Goal: Task Accomplishment & Management: Manage account settings

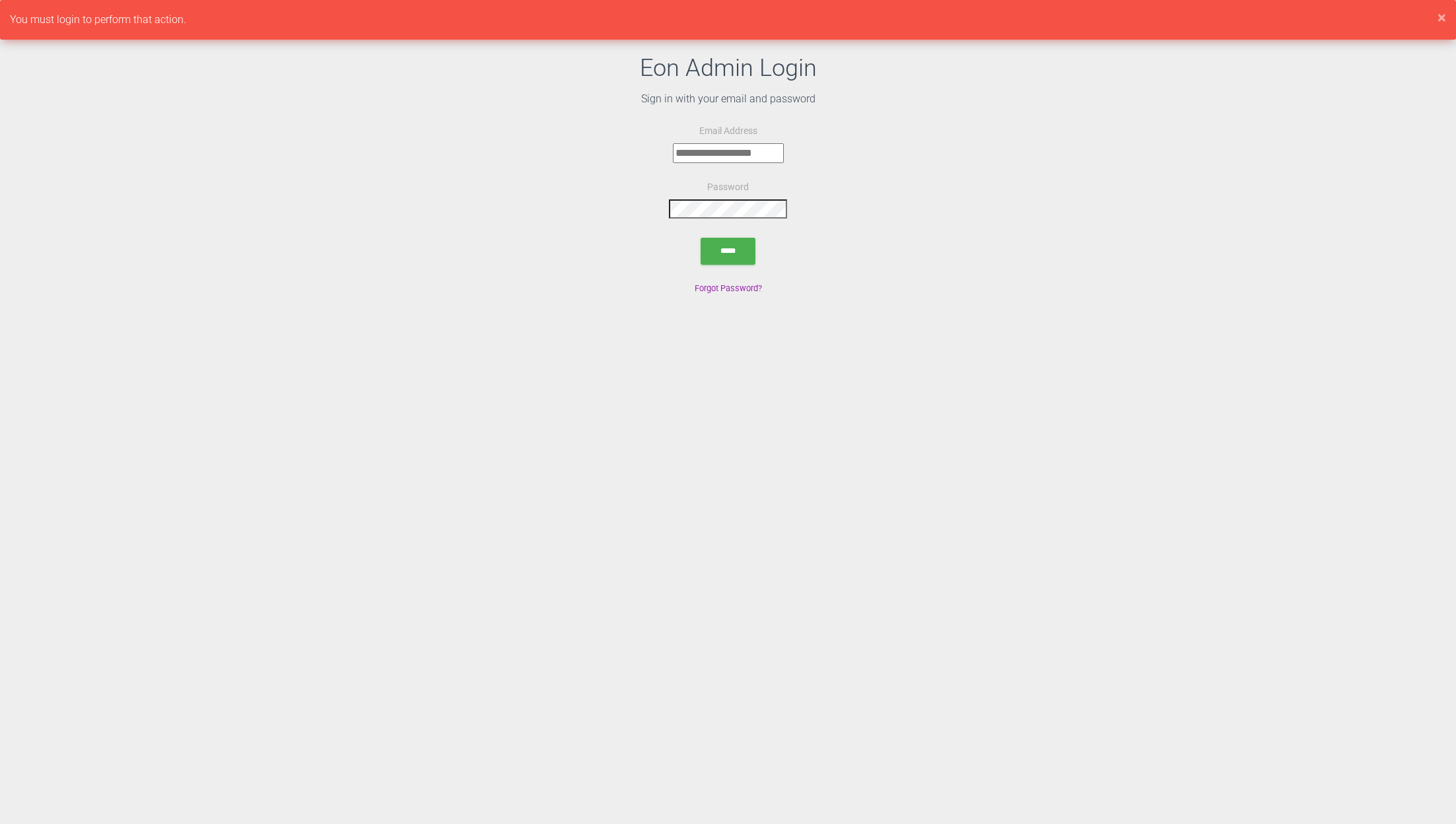
click at [682, 156] on input "email" at bounding box center [728, 153] width 111 height 20
type input "**********"
click at [730, 261] on input "*****" at bounding box center [728, 251] width 54 height 27
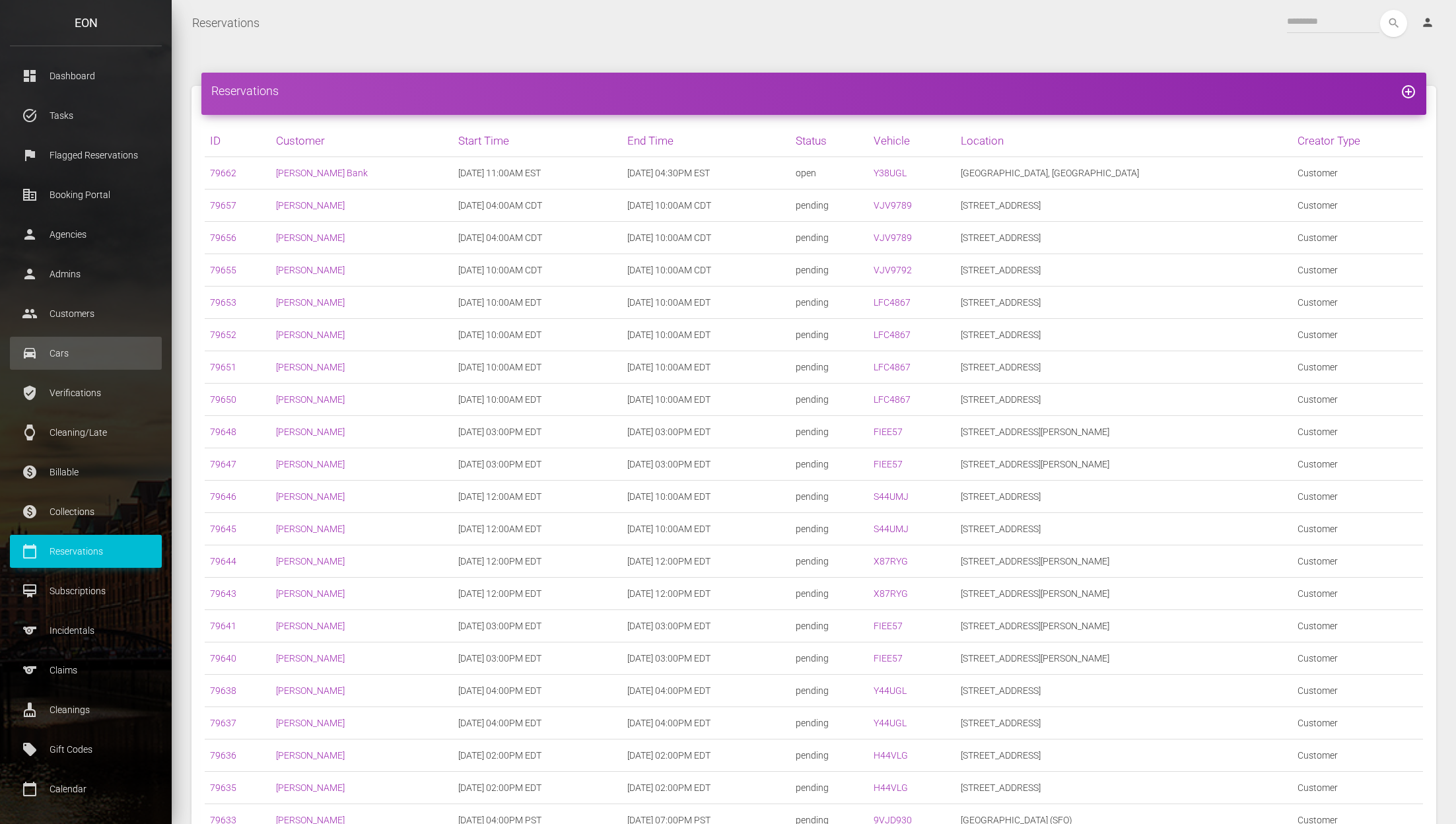
click at [75, 352] on p "Cars" at bounding box center [86, 353] width 132 height 20
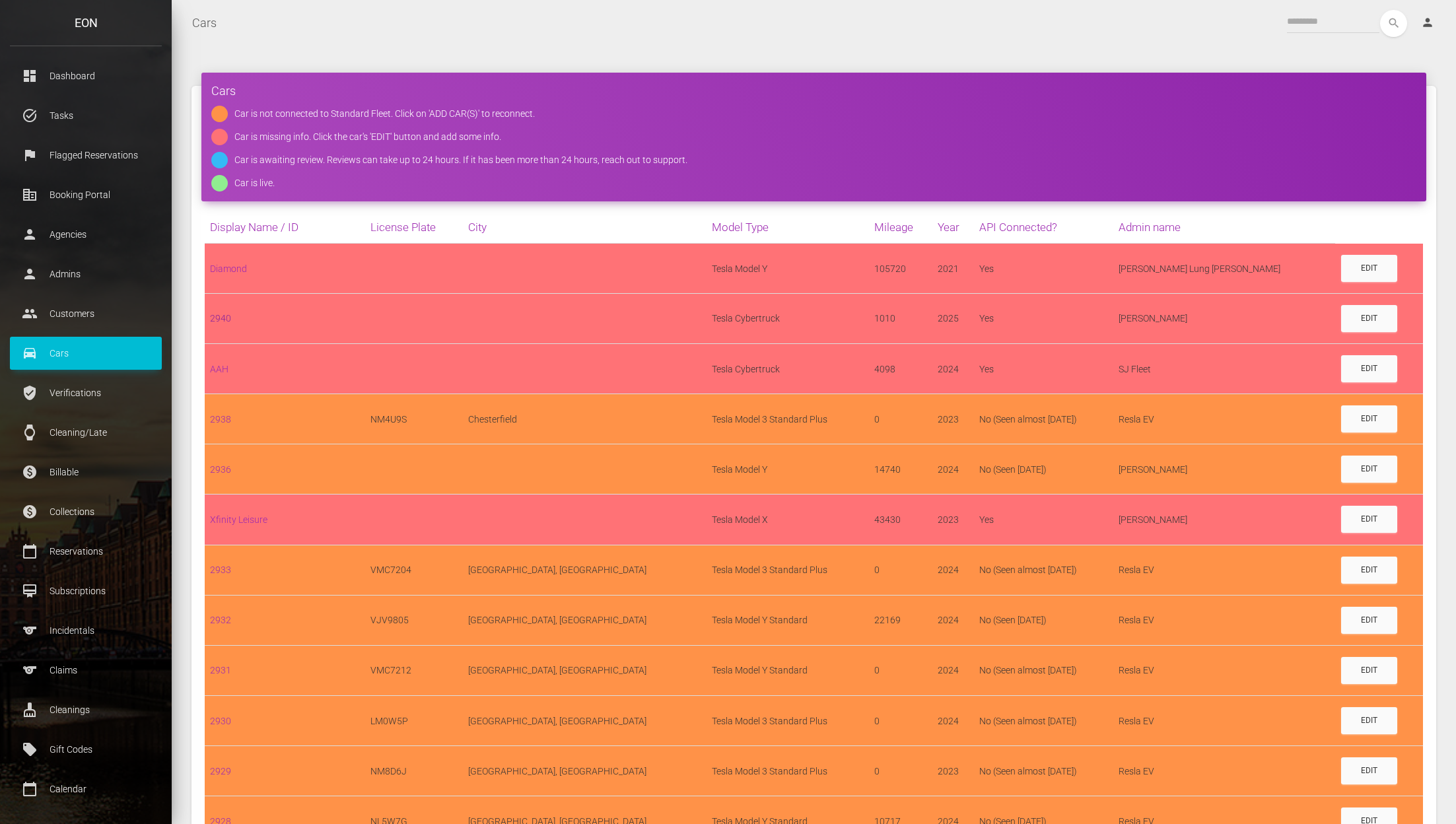
click at [225, 318] on link "2940" at bounding box center [221, 318] width 21 height 11
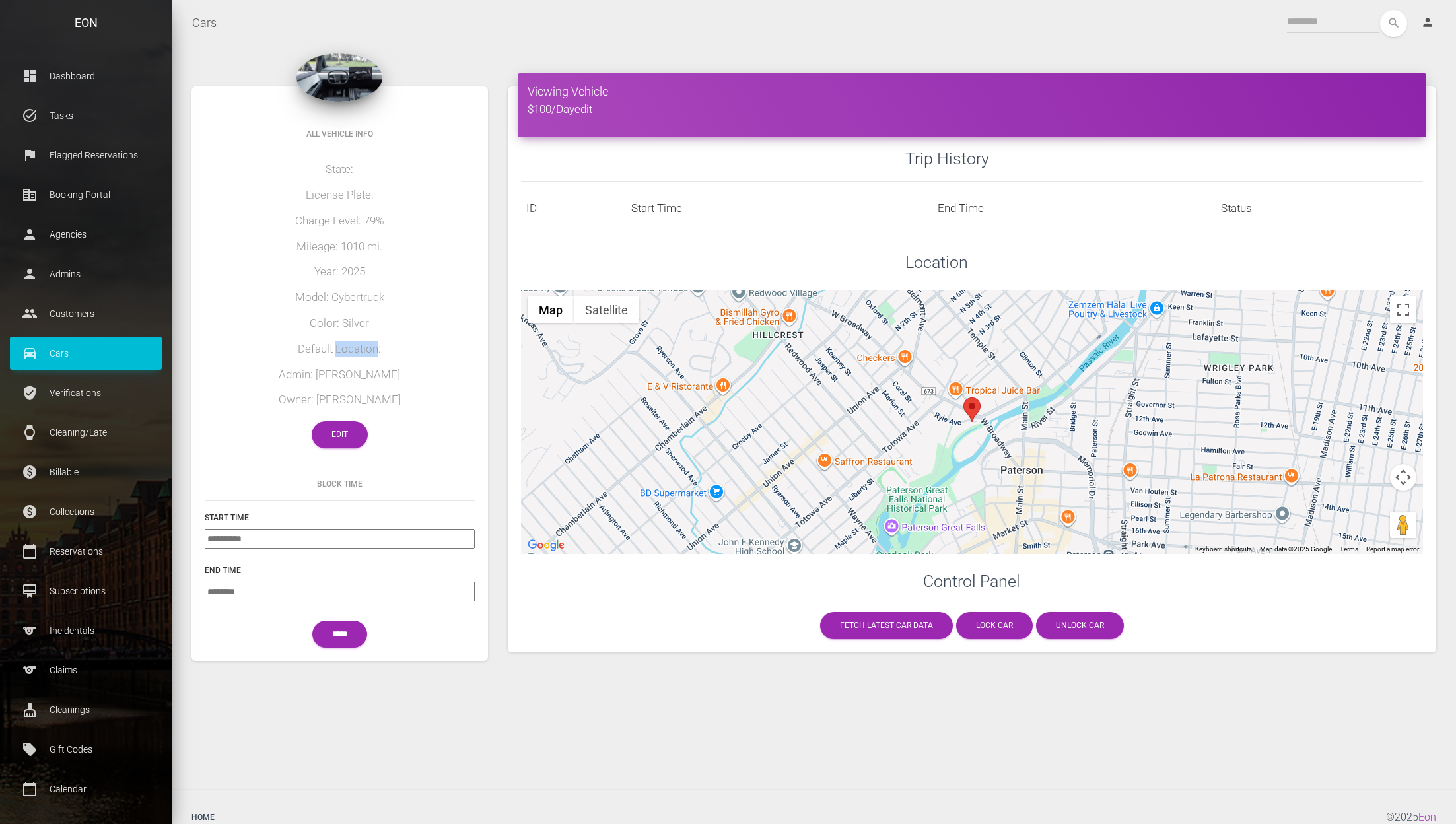
drag, startPoint x: 337, startPoint y: 353, endPoint x: 378, endPoint y: 353, distance: 41.0
click at [378, 353] on h5 "Default Location:" at bounding box center [340, 349] width 270 height 16
click at [390, 353] on h5 "Default Location:" at bounding box center [340, 349] width 270 height 16
click at [94, 88] on link "dashboard Dashboard" at bounding box center [86, 75] width 152 height 33
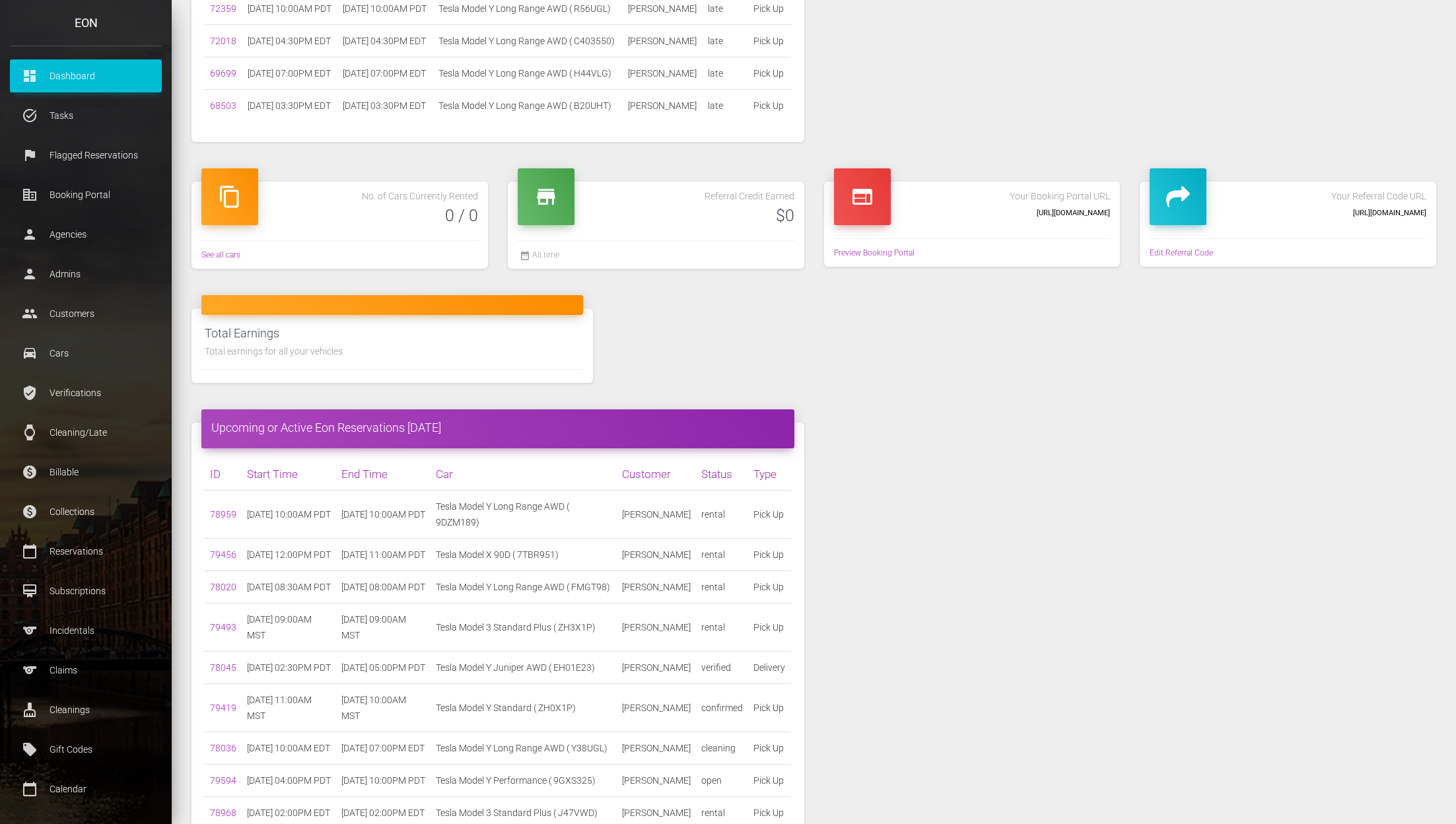
scroll to position [1014, 0]
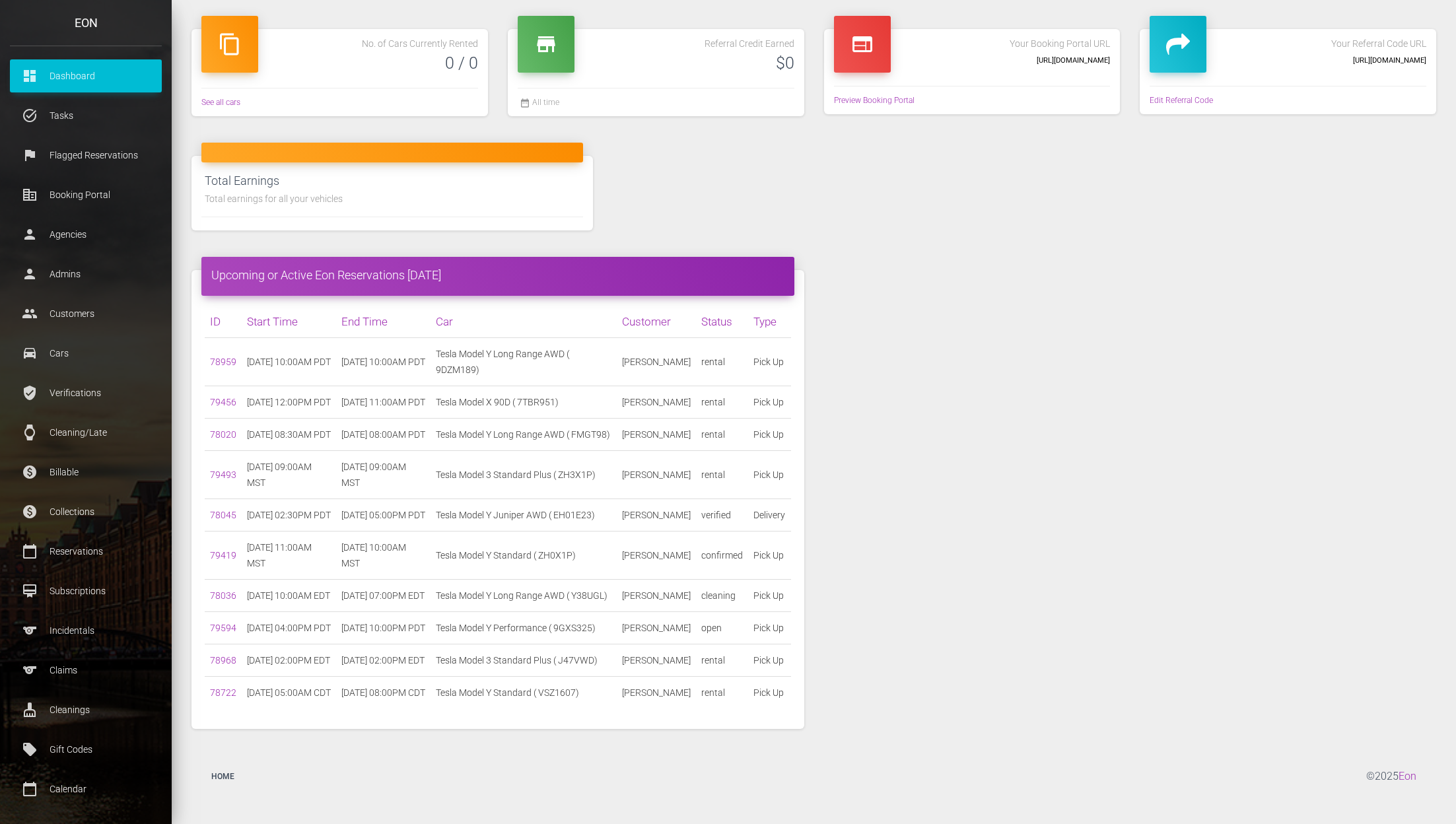
drag, startPoint x: 712, startPoint y: 298, endPoint x: 726, endPoint y: 705, distance: 407.2
click at [726, 705] on tbody "78959 [DATE] 10:00AM PDT [DATE] 10:00AM PDT Tesla Model Y Long Range AWD ( 9DZM…" at bounding box center [498, 523] width 587 height 371
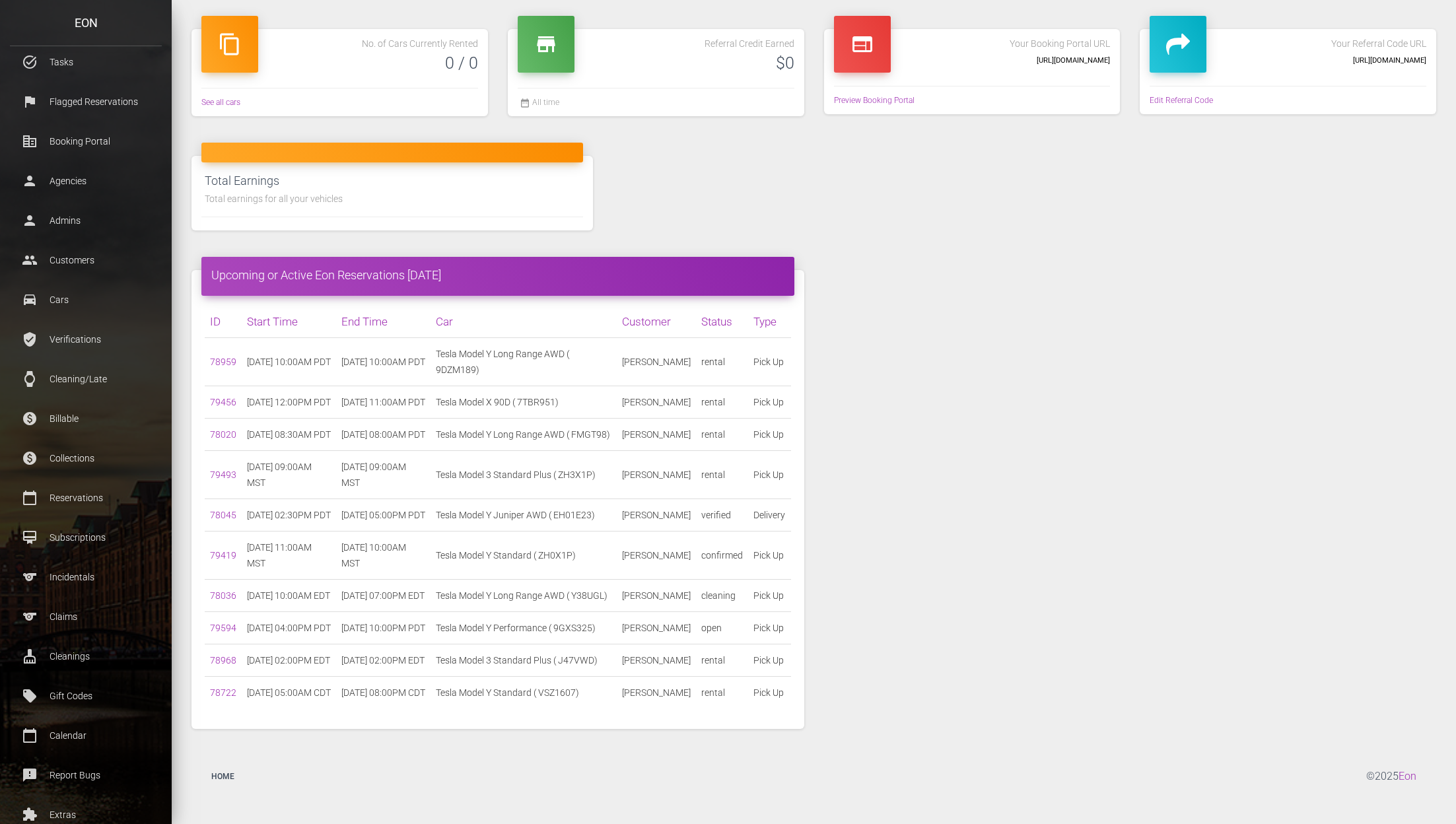
scroll to position [63, 0]
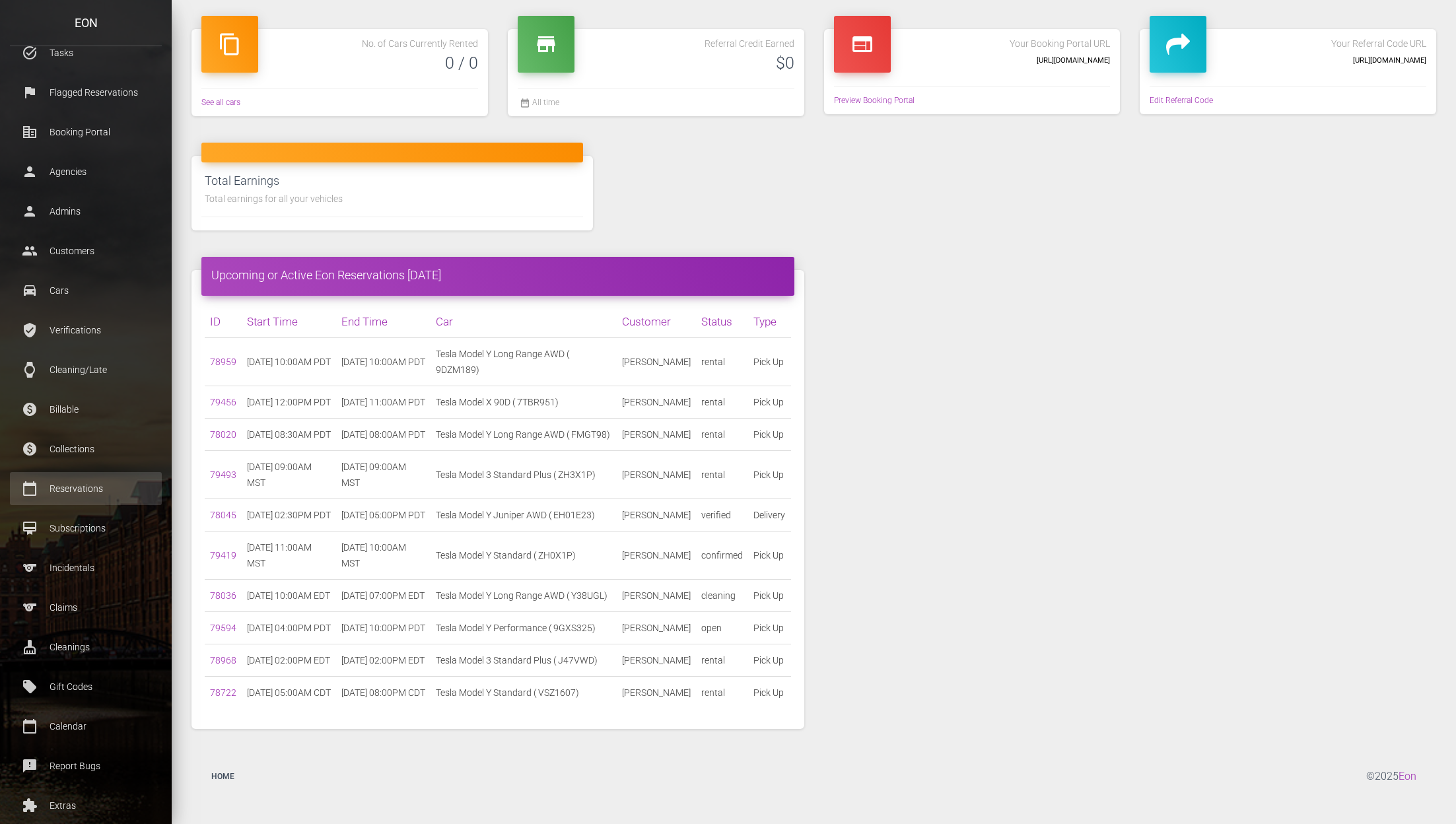
click at [126, 497] on p "Reservations" at bounding box center [86, 488] width 132 height 20
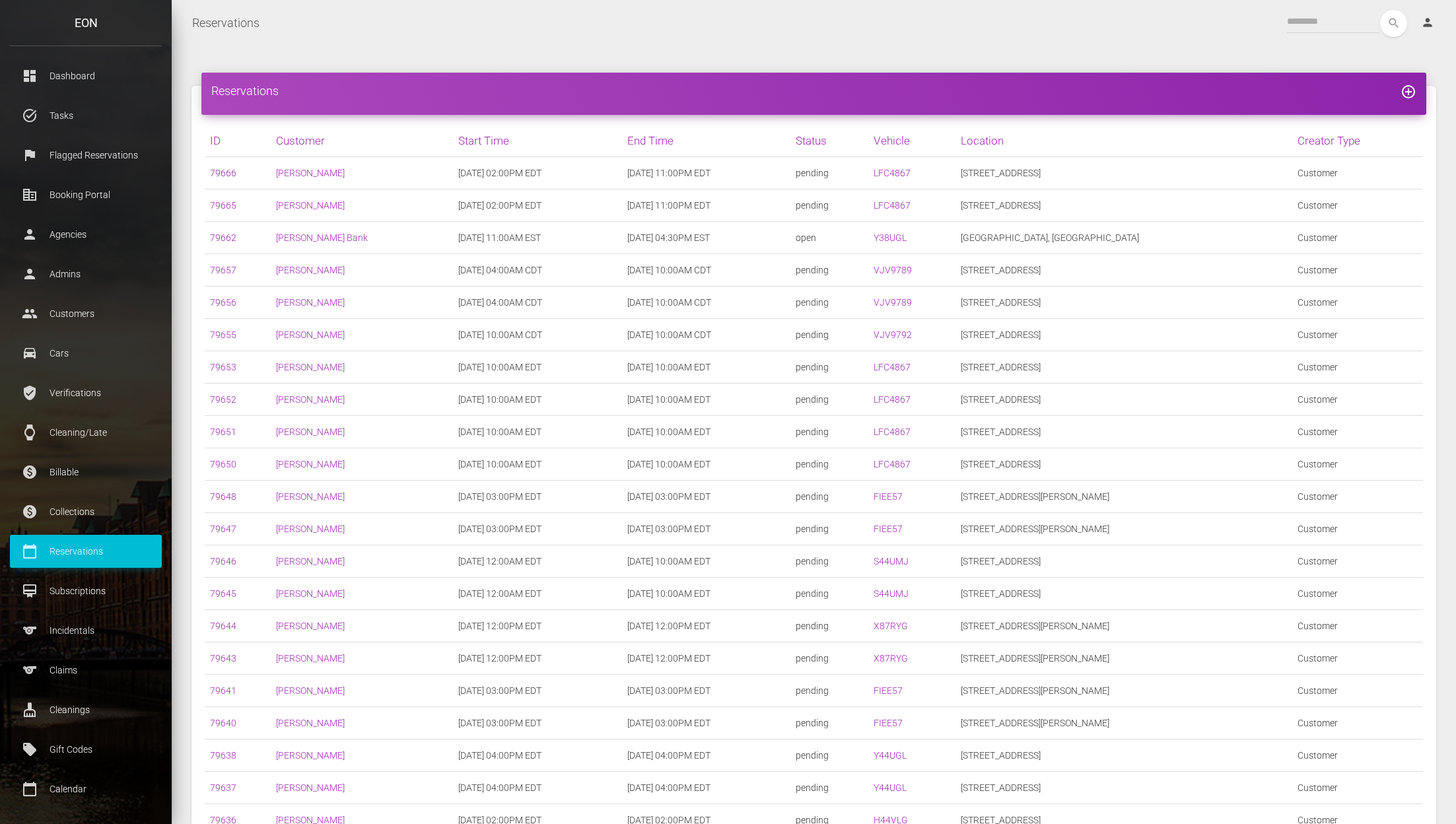
click at [225, 173] on link "79666" at bounding box center [223, 173] width 26 height 11
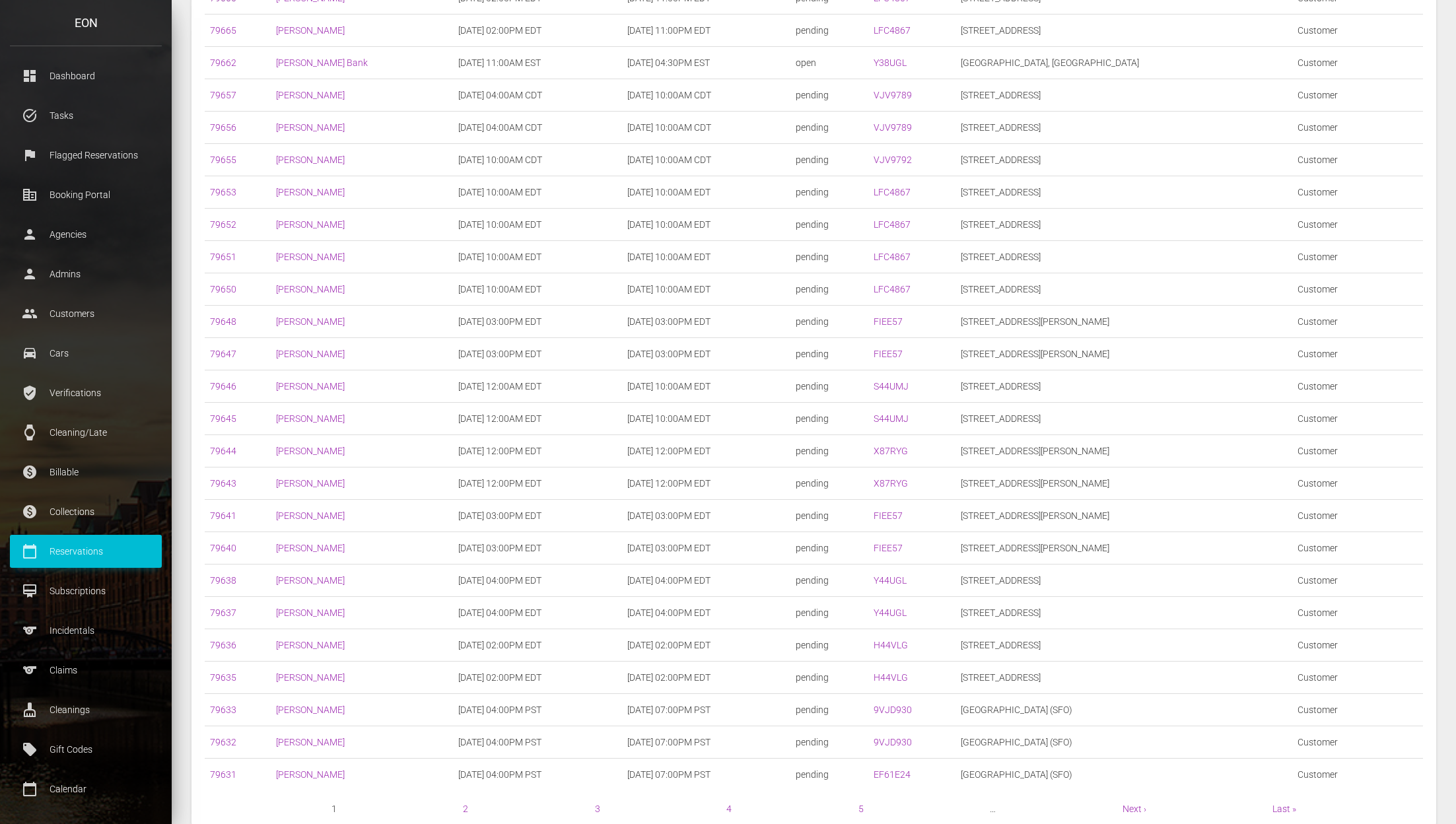
scroll to position [268, 0]
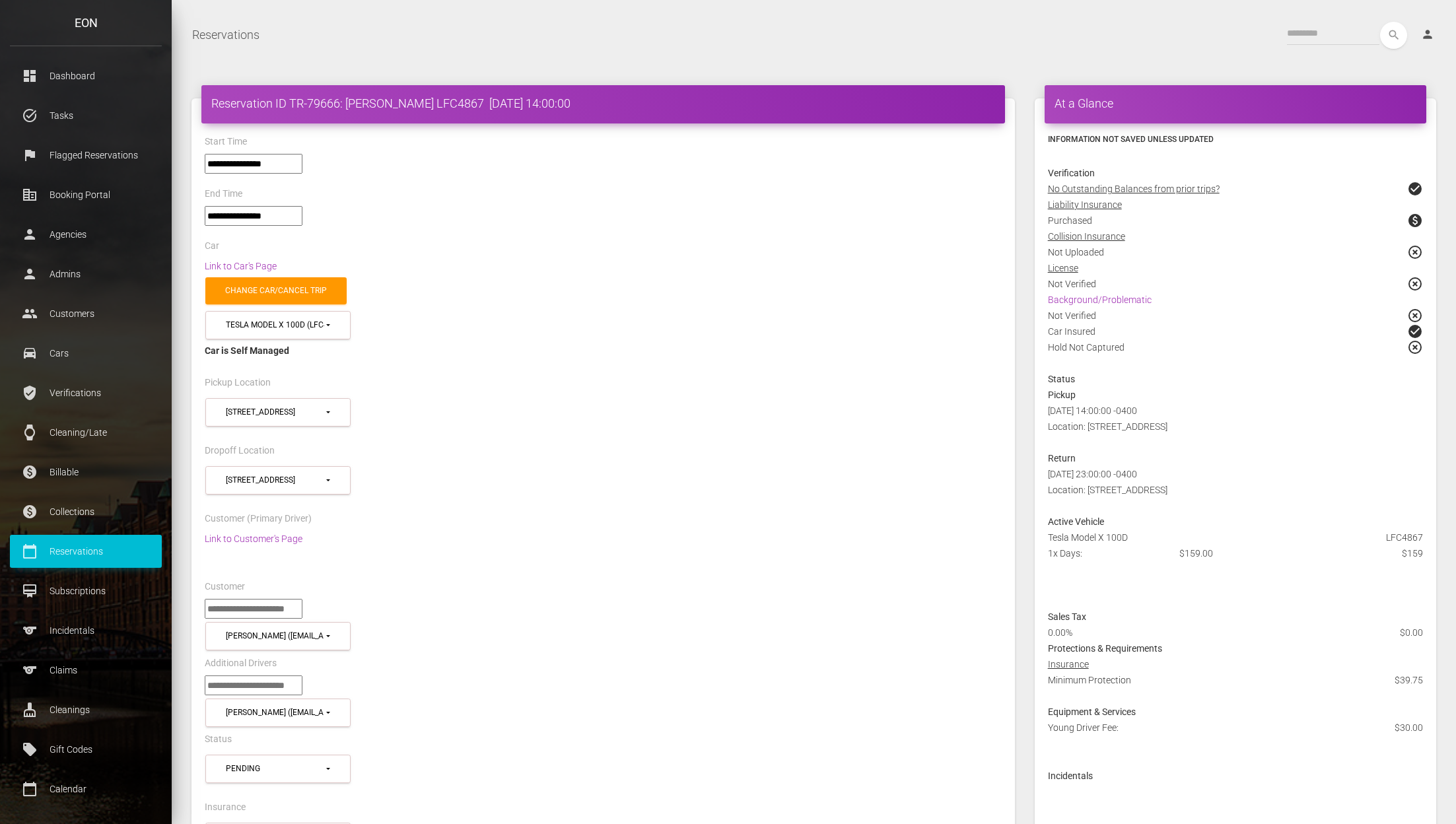
select select "*****"
select select
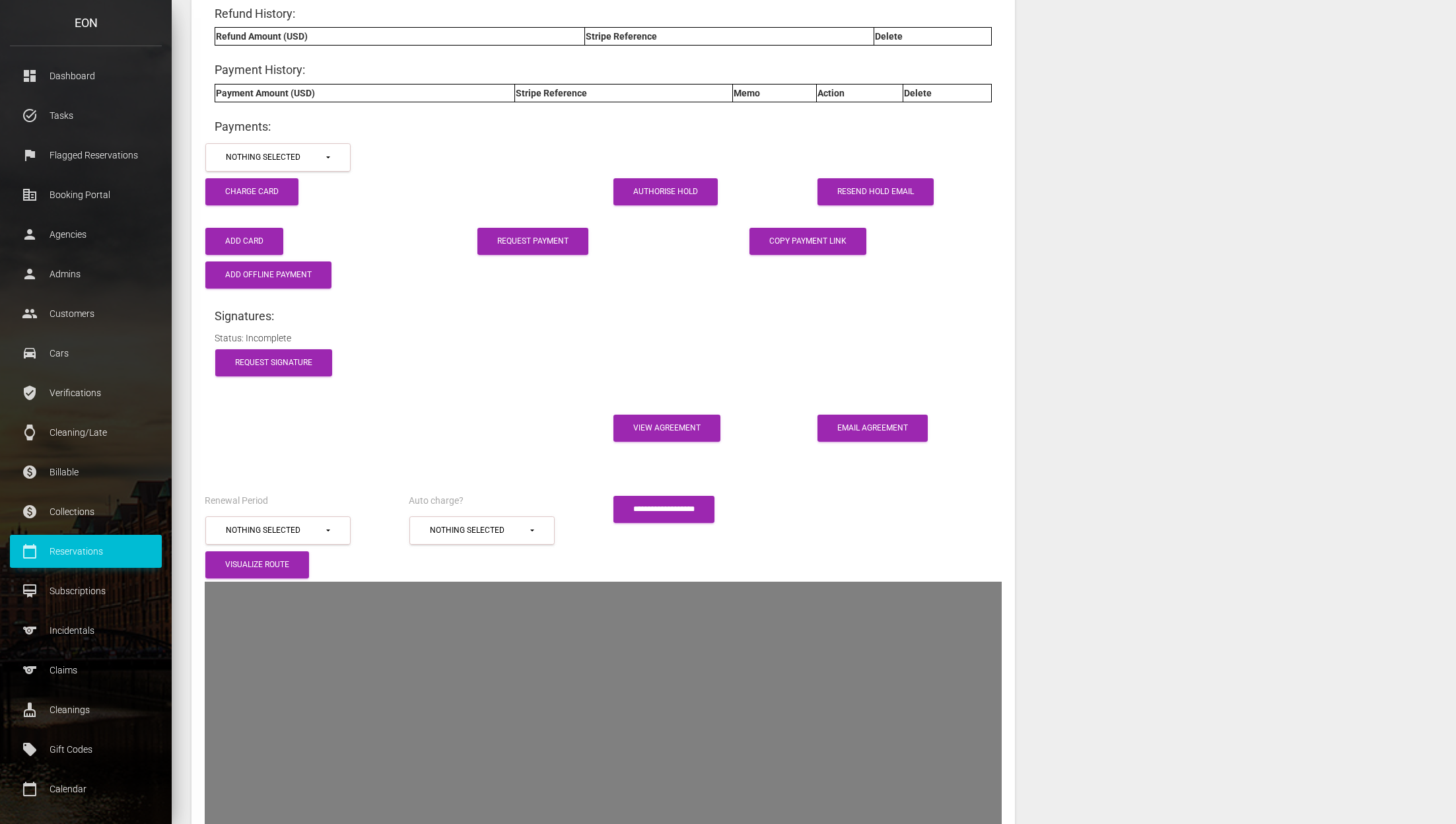
scroll to position [1990, 0]
click at [652, 415] on link "View Agreement" at bounding box center [666, 428] width 107 height 27
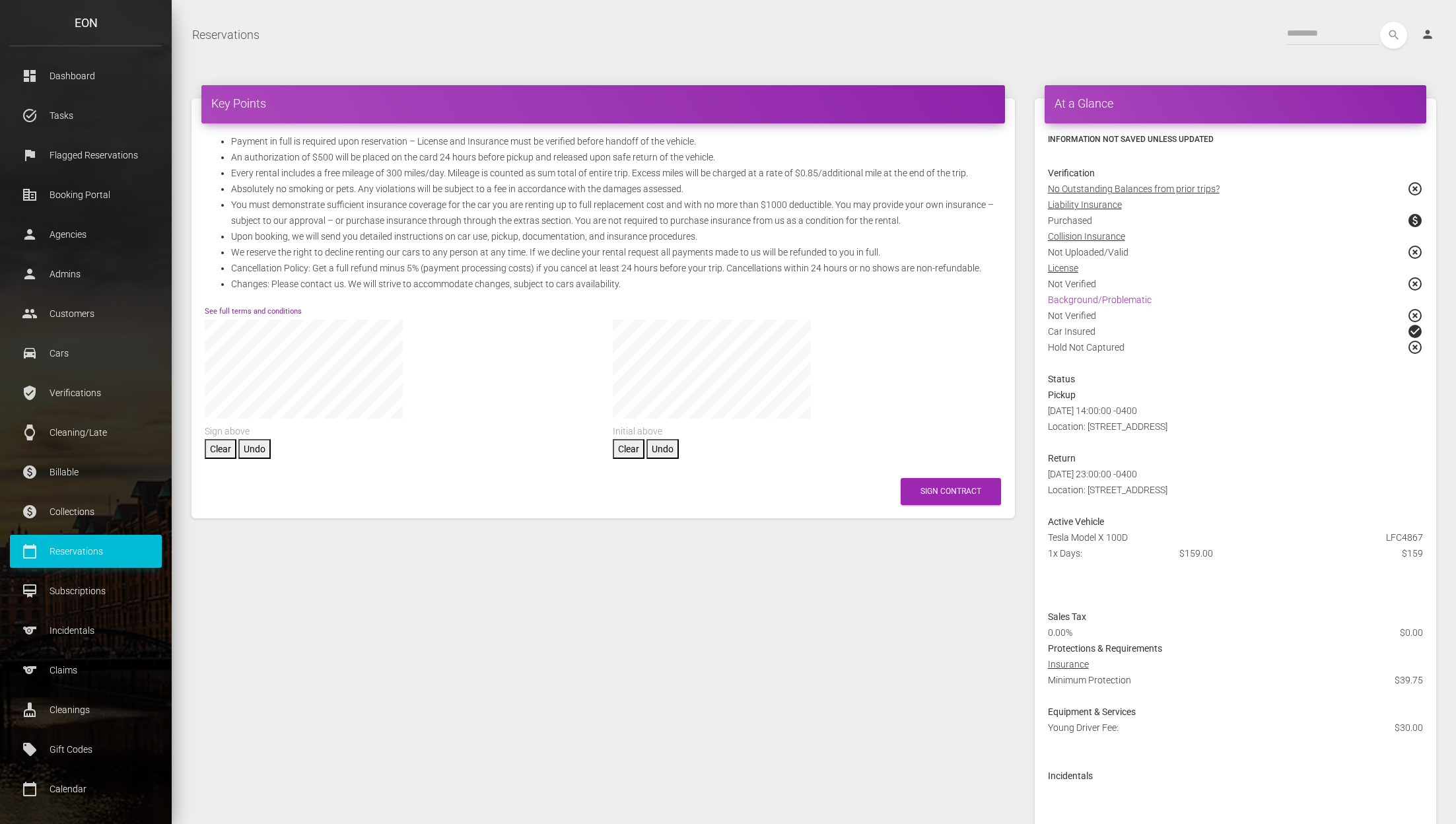
click at [290, 307] on link "See full terms and conditions" at bounding box center [253, 310] width 97 height 8
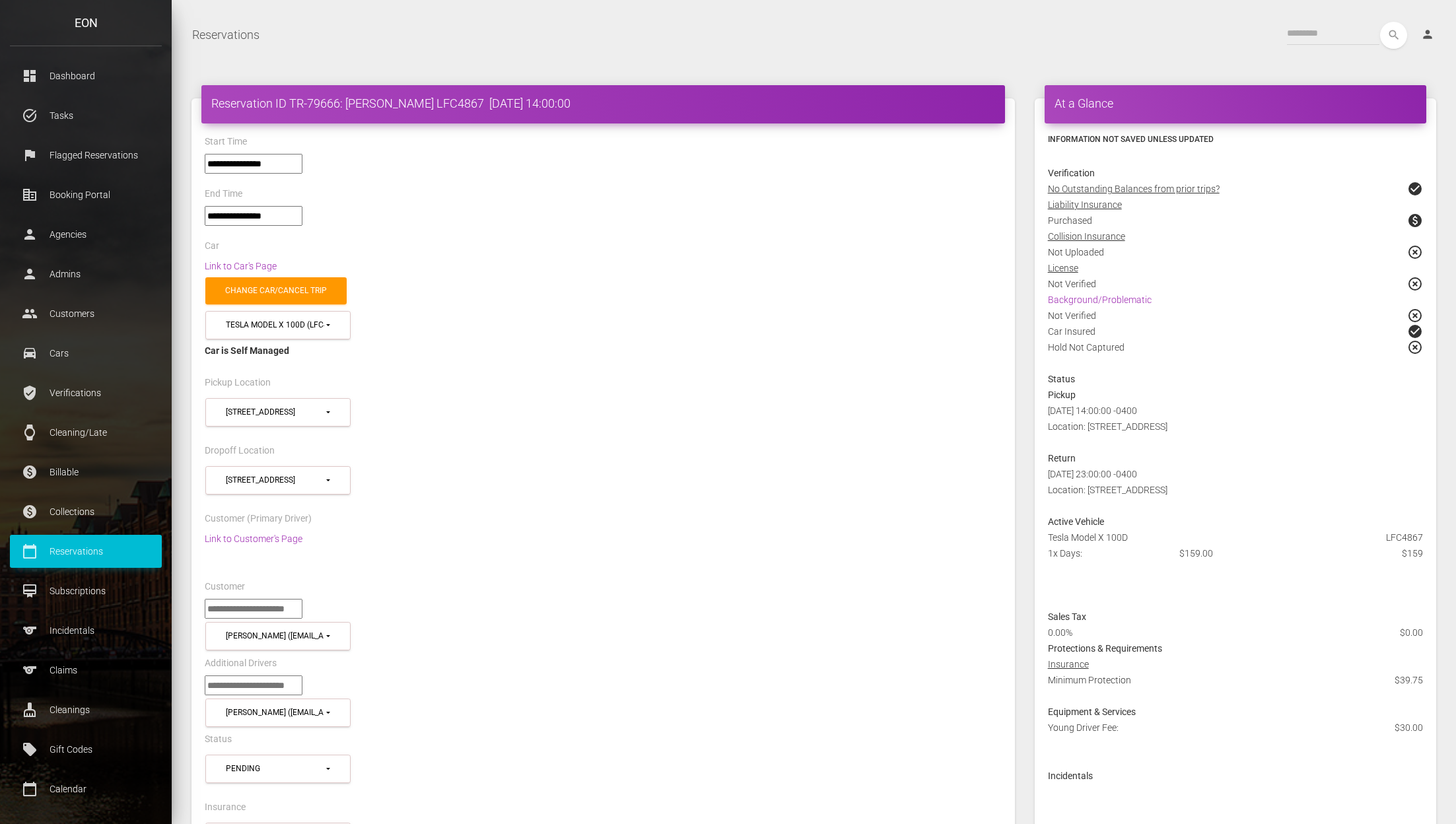
select select "*****"
select select
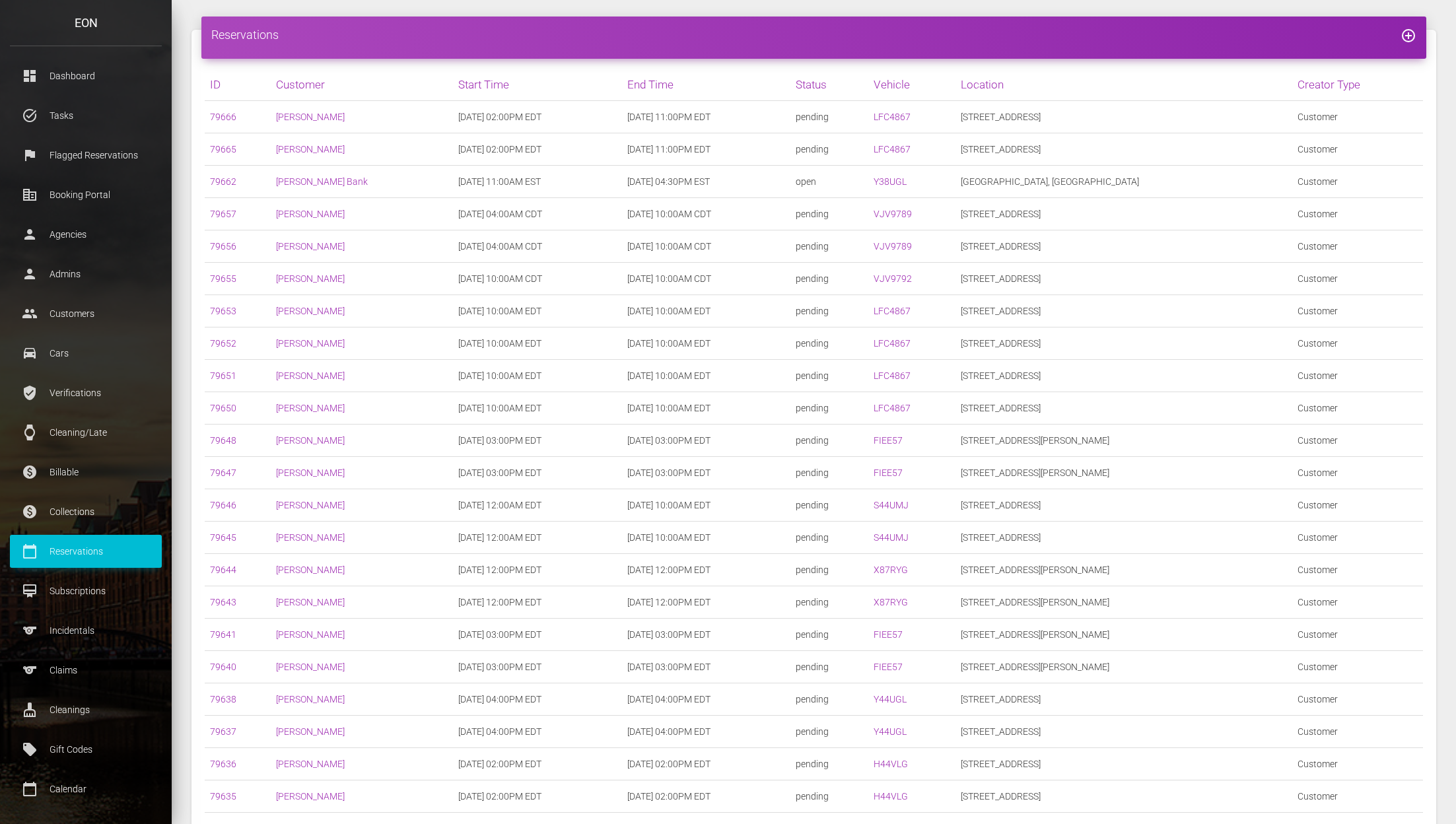
scroll to position [268, 0]
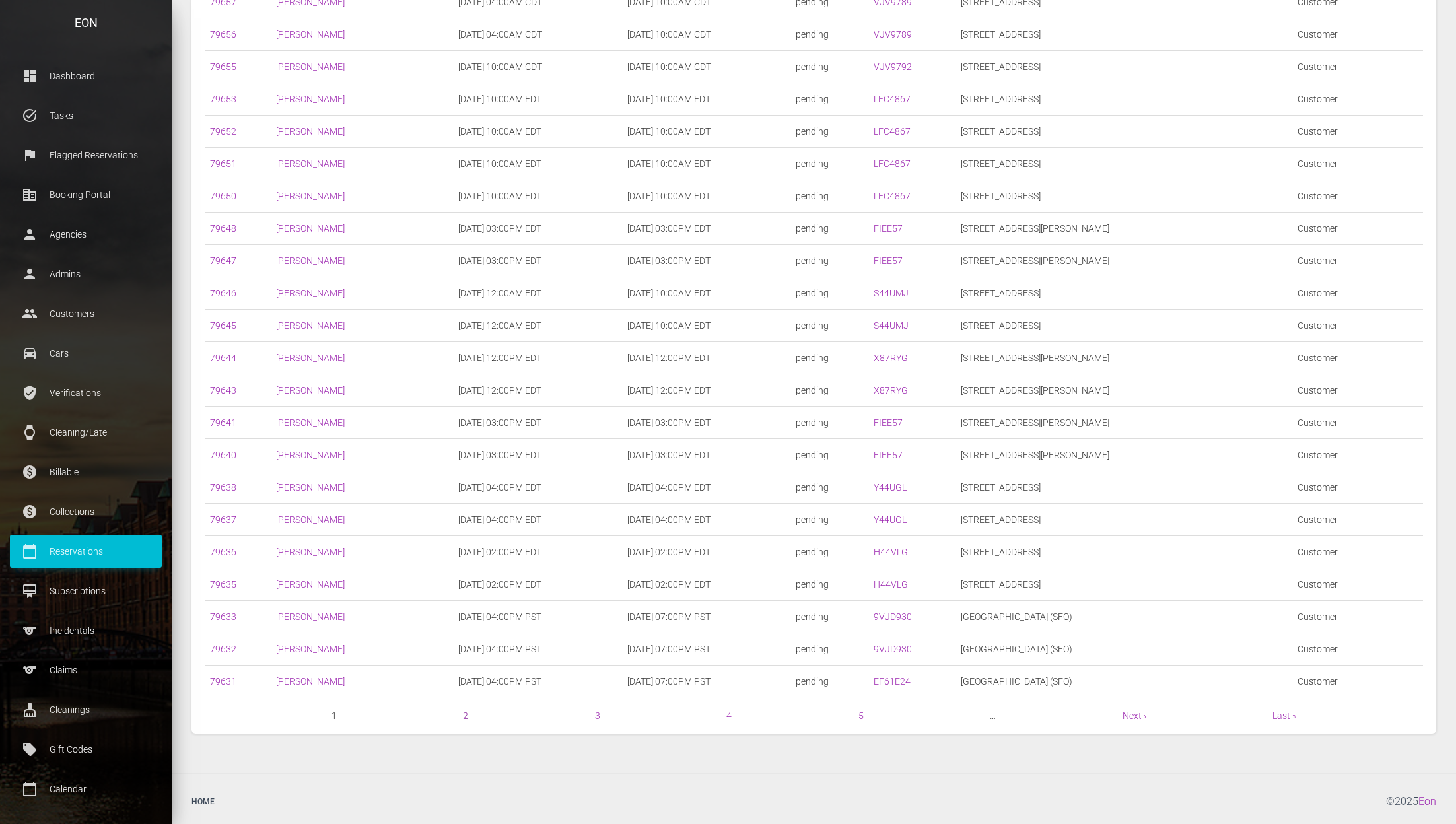
click at [463, 711] on link "2" at bounding box center [465, 716] width 5 height 11
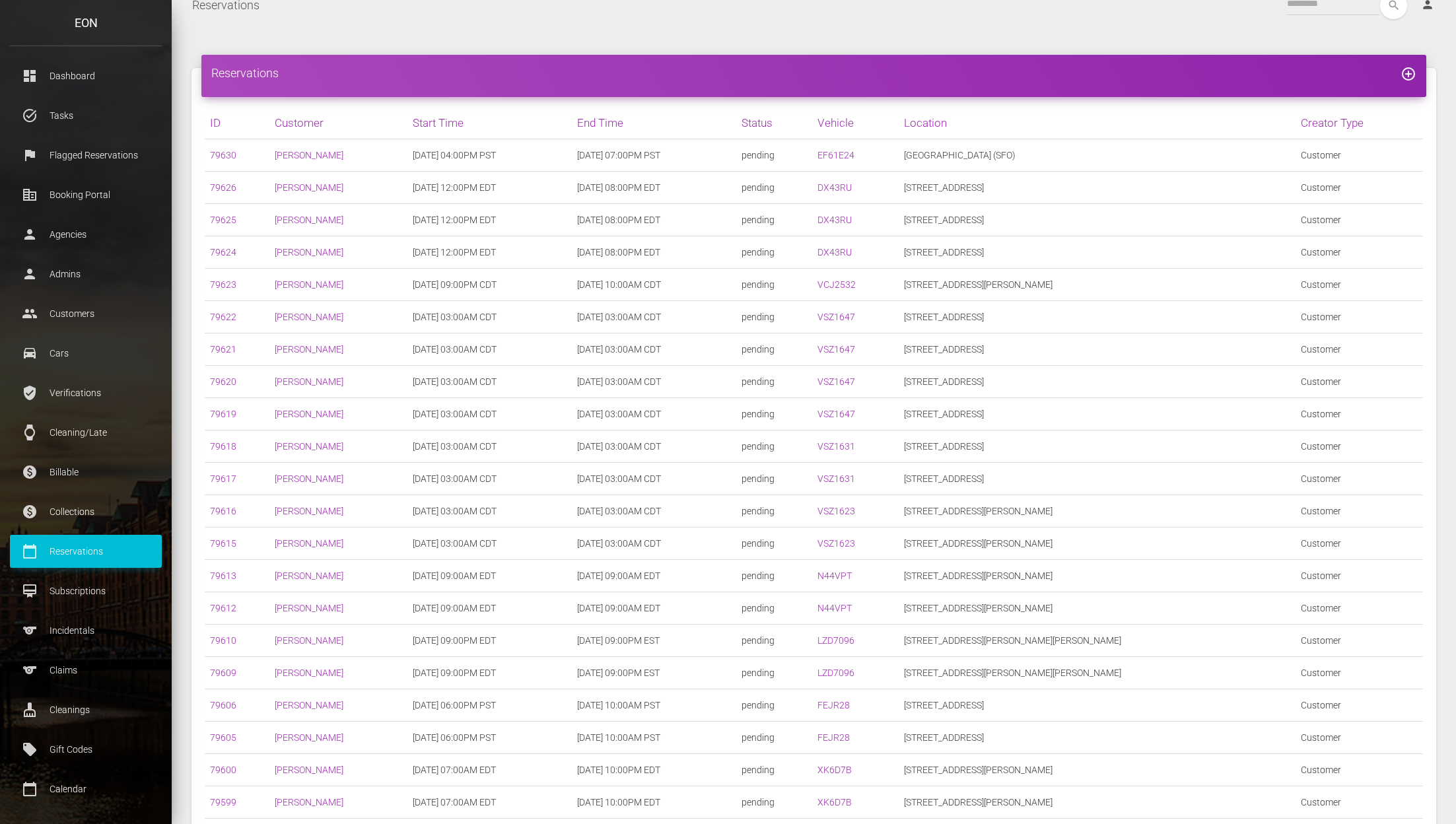
scroll to position [268, 0]
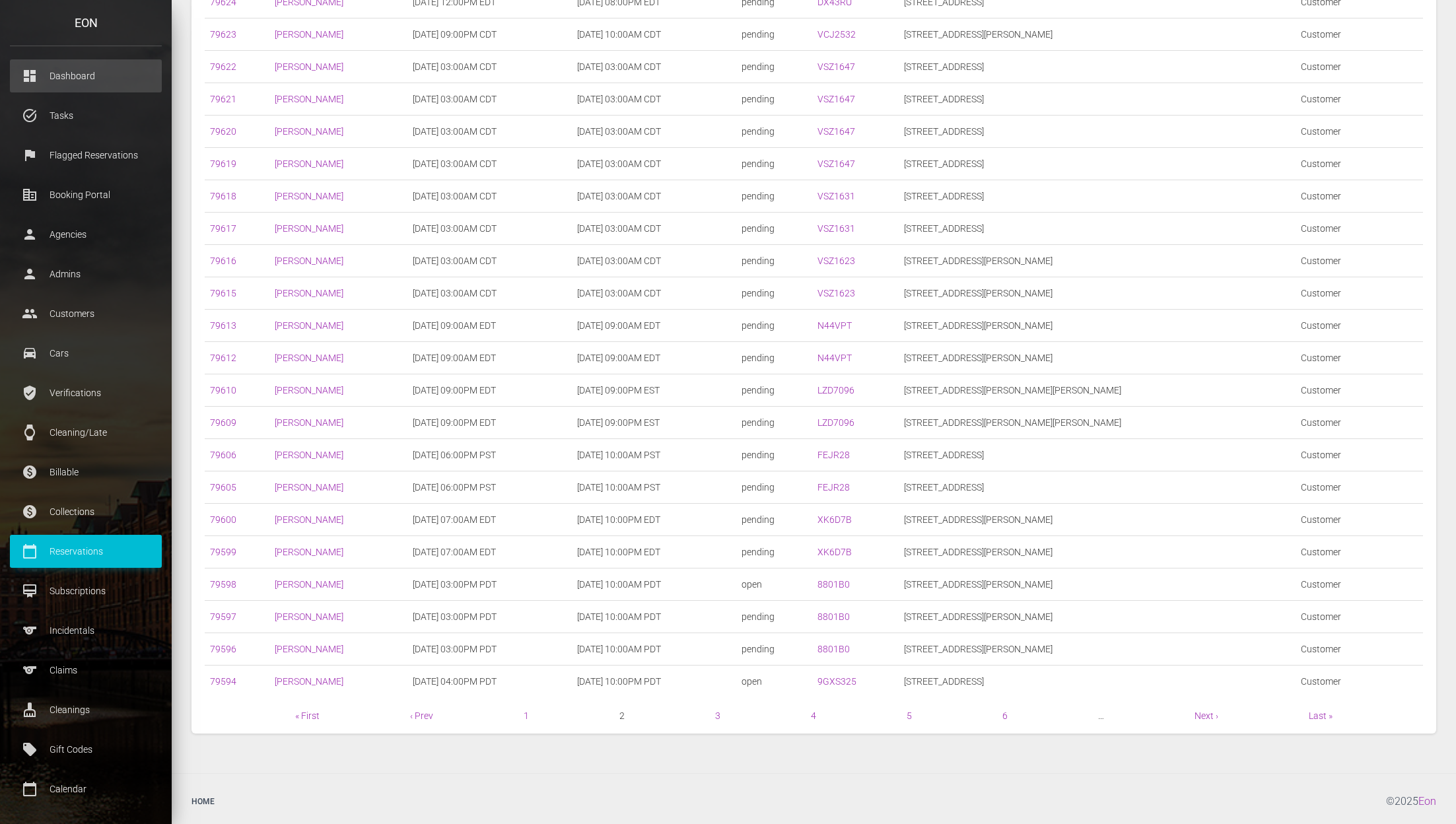
click at [126, 61] on link "dashboard Dashboard" at bounding box center [86, 75] width 152 height 33
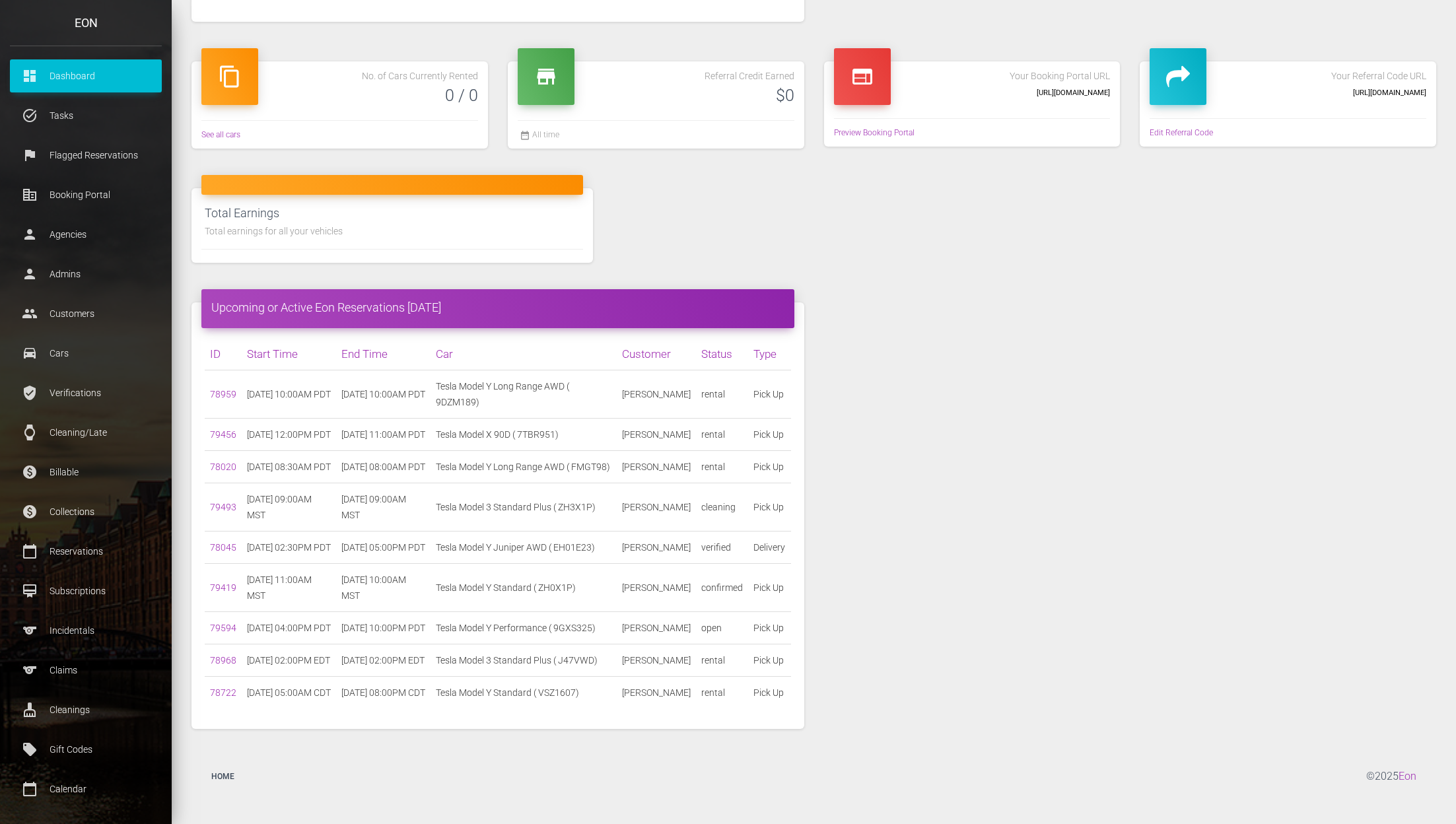
scroll to position [724, 0]
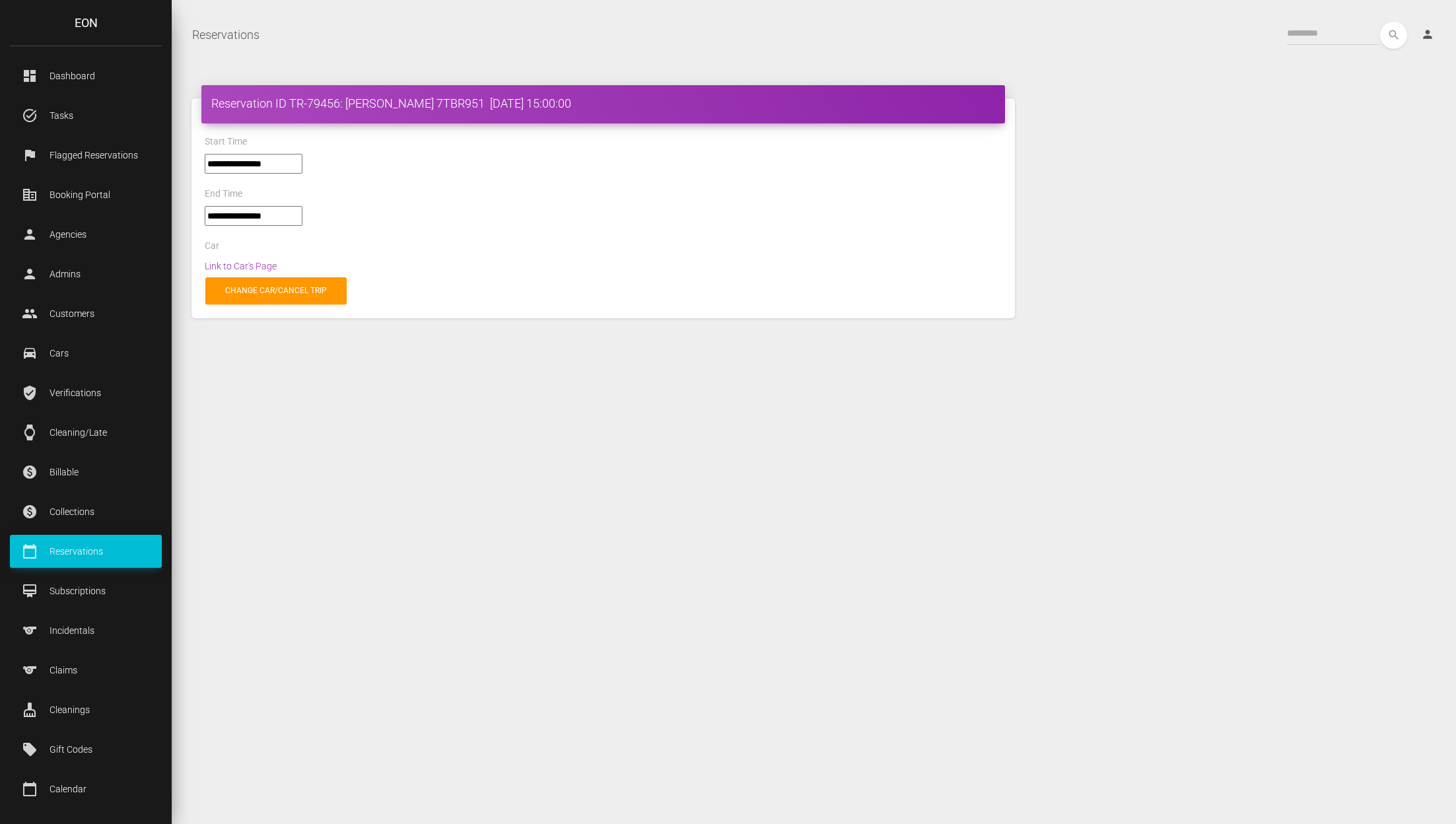
select select "*****"
select select
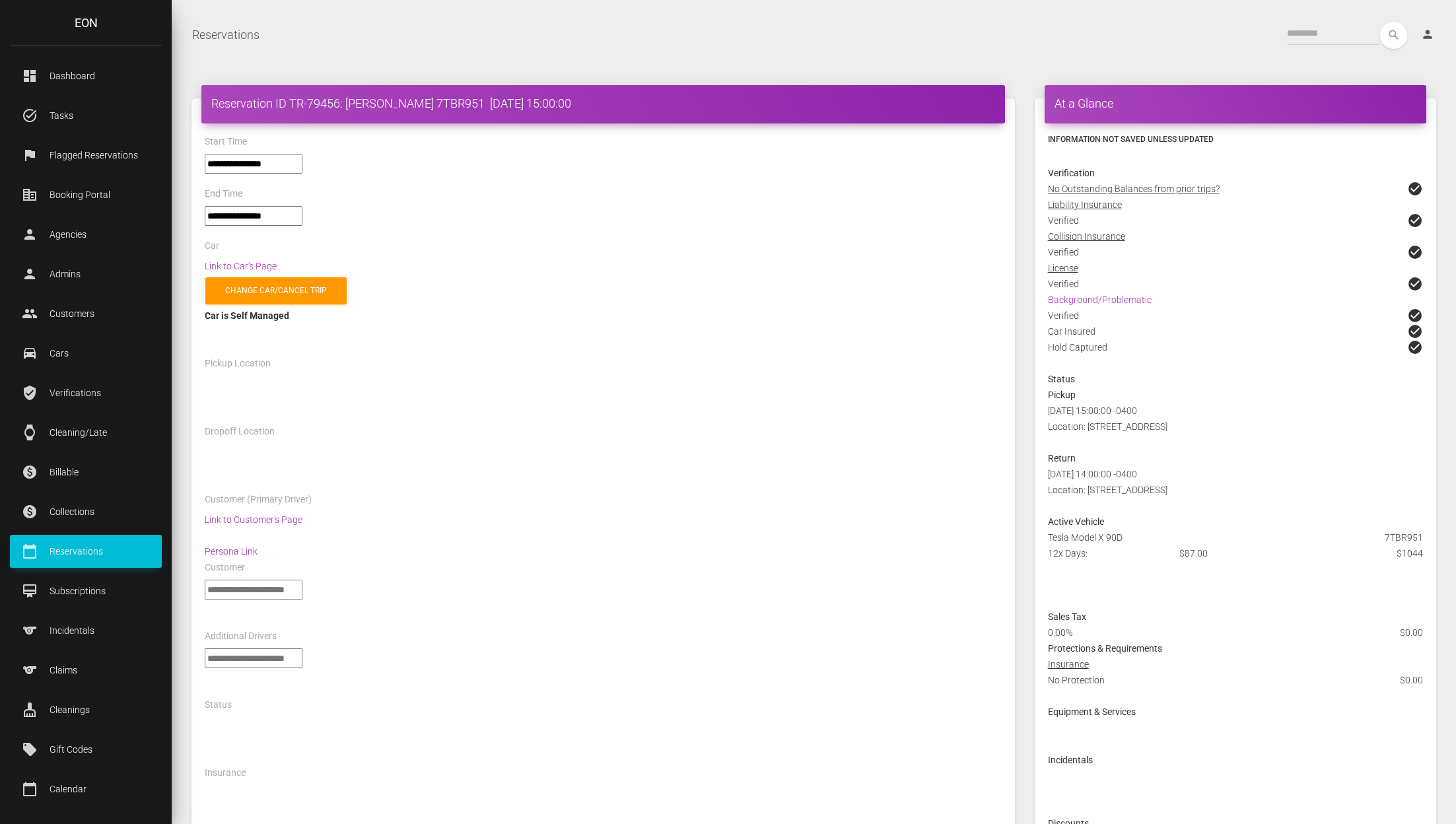
select select "*****"
select select
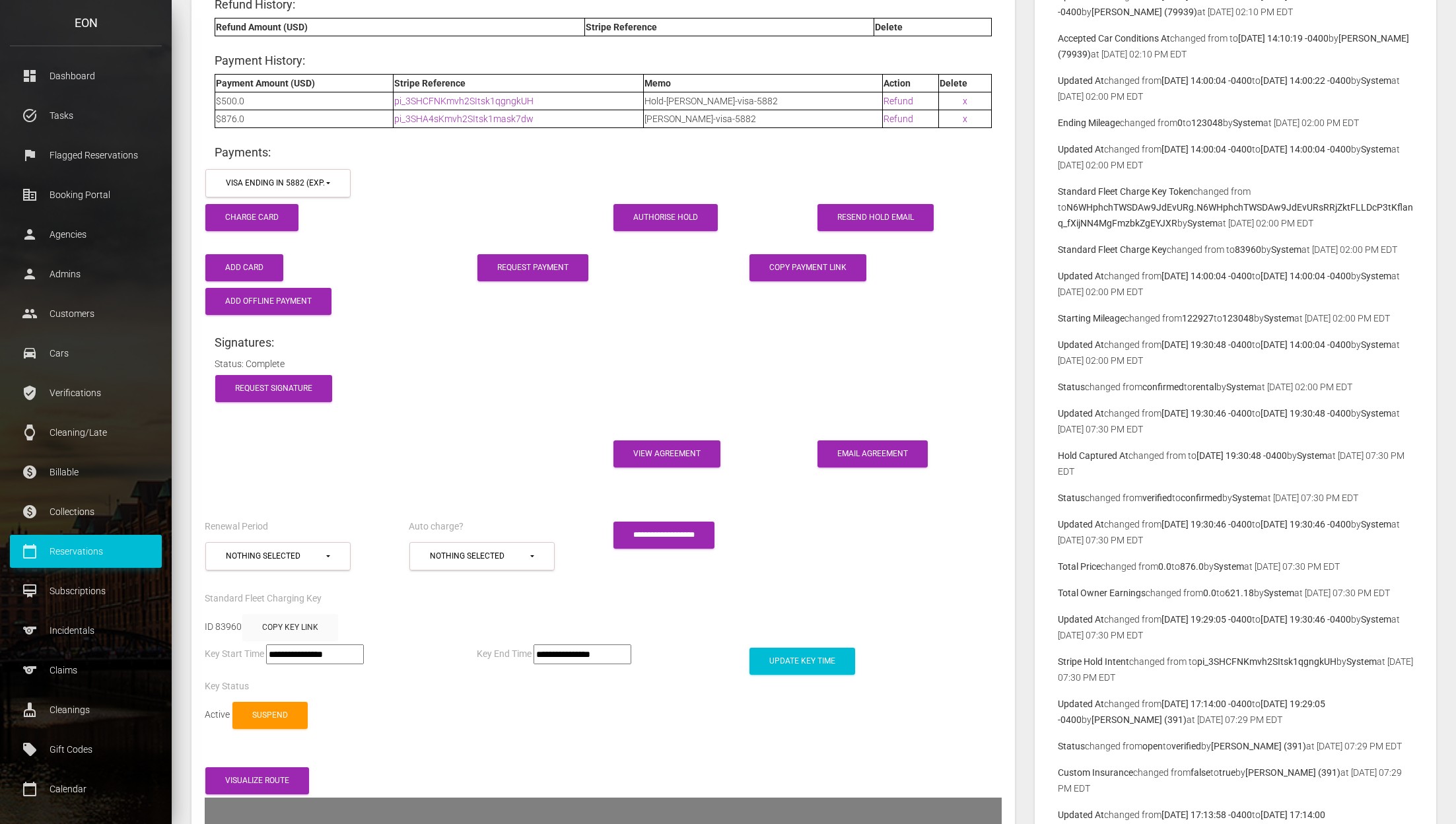
scroll to position [2212, 0]
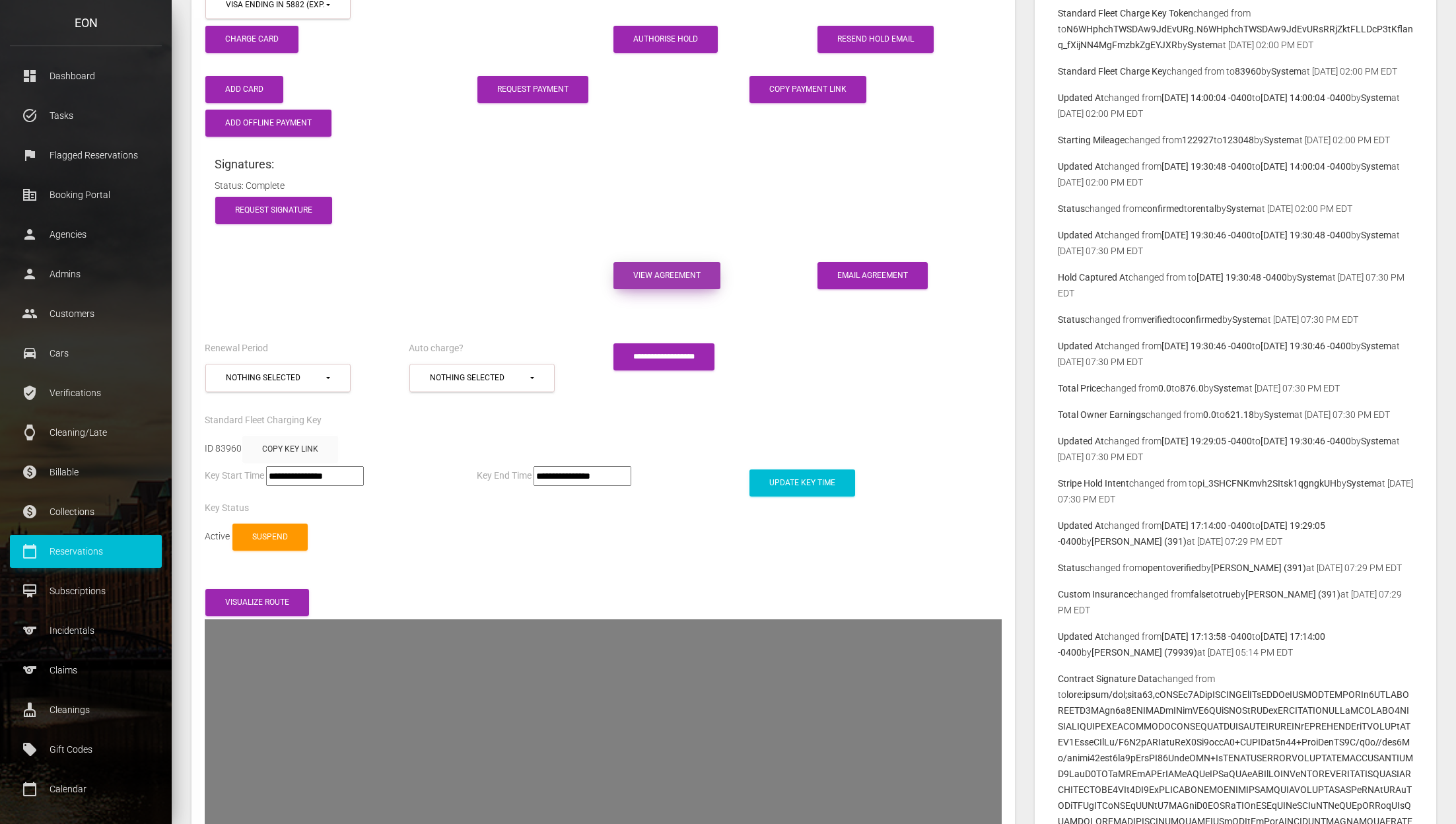
click at [653, 264] on link "View Agreement" at bounding box center [666, 275] width 107 height 27
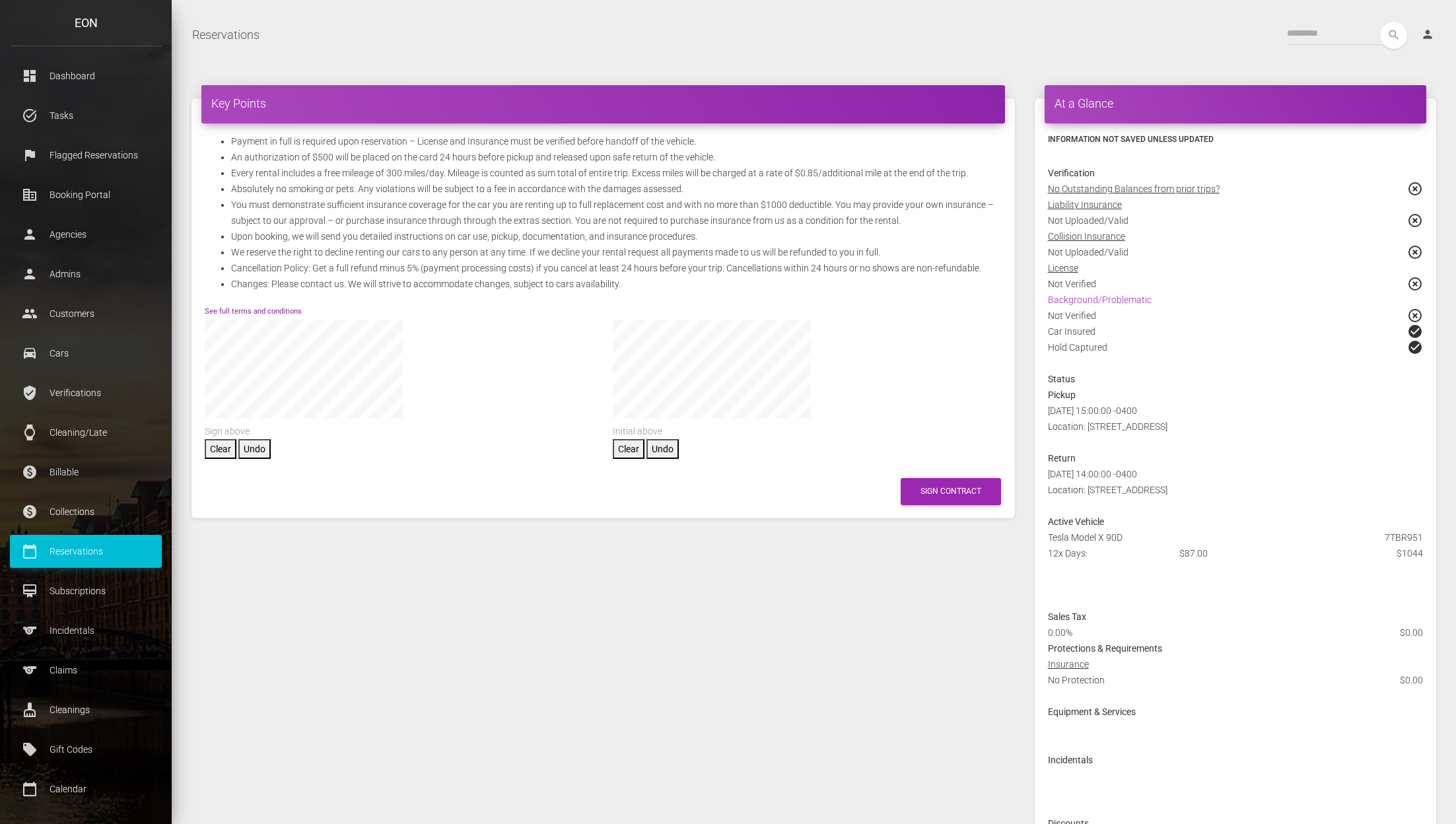
click at [274, 308] on link "See full terms and conditions" at bounding box center [253, 310] width 97 height 8
